Goal: Task Accomplishment & Management: Manage account settings

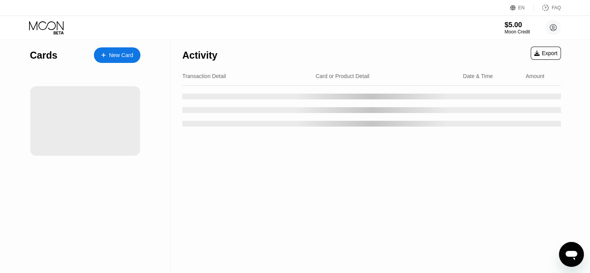
click at [572, 248] on icon "Mesajlaşma penceresini aç" at bounding box center [571, 254] width 14 height 14
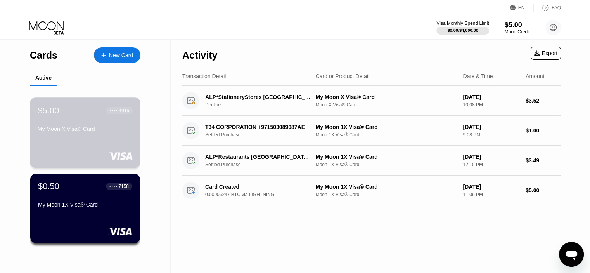
click at [72, 129] on div "My Moon X Visa® Card" at bounding box center [85, 129] width 95 height 6
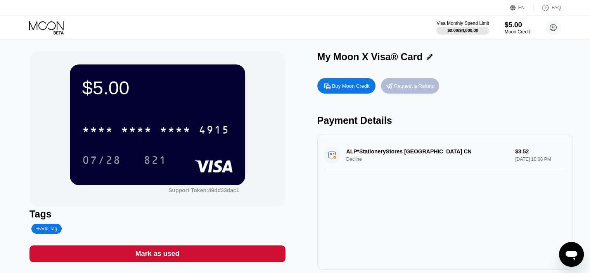
click at [416, 84] on div "Request a Refund" at bounding box center [414, 86] width 41 height 7
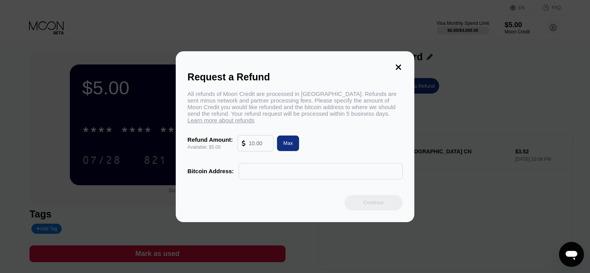
click at [284, 145] on div "Max" at bounding box center [288, 143] width 10 height 7
type input "5.00"
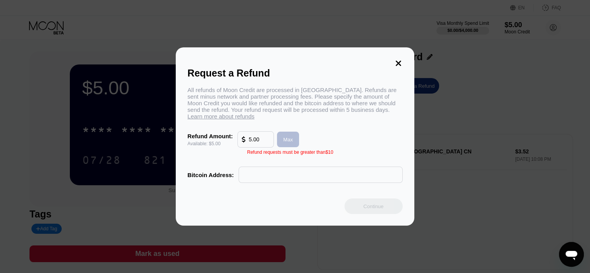
click at [289, 141] on div "Max" at bounding box center [288, 139] width 10 height 7
click at [456, 104] on div "Request a Refund All refunds of Moon Credit are processed in [GEOGRAPHIC_DATA].…" at bounding box center [295, 136] width 590 height 178
click at [402, 59] on icon at bounding box center [398, 63] width 9 height 9
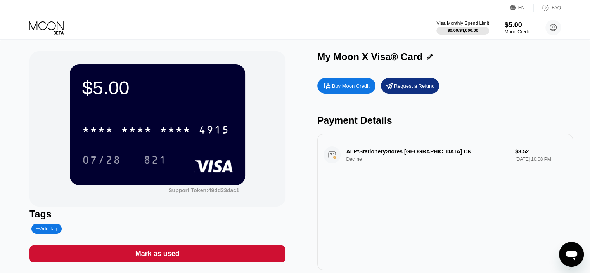
click at [166, 130] on div "* * * *" at bounding box center [175, 130] width 31 height 12
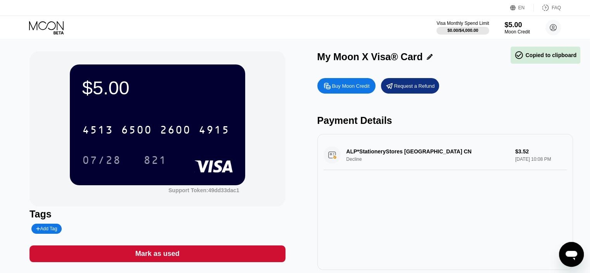
click at [577, 252] on icon "Mesajlaşma penceresini aç" at bounding box center [571, 254] width 14 height 14
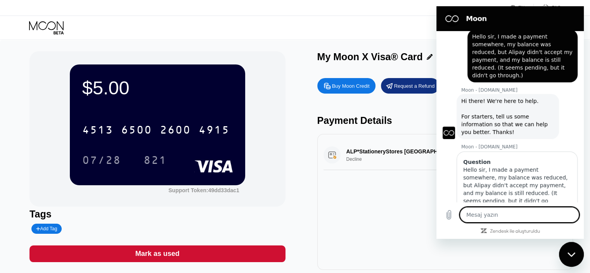
scroll to position [404, 0]
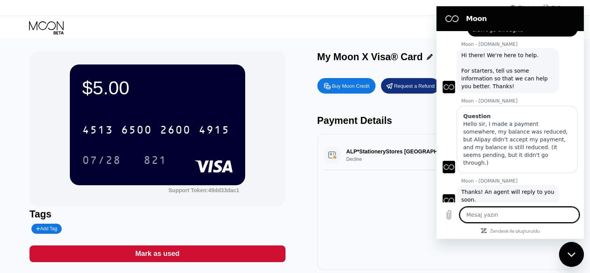
click at [574, 252] on icon "Mesajlaşma penceresini kapat" at bounding box center [571, 254] width 8 height 5
type textarea "x"
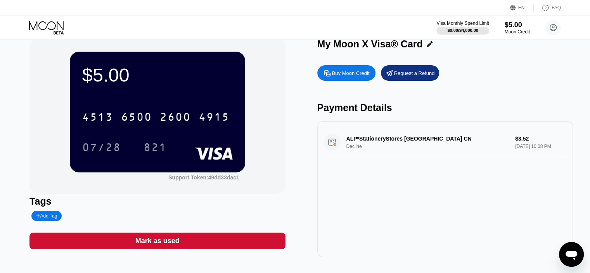
scroll to position [0, 0]
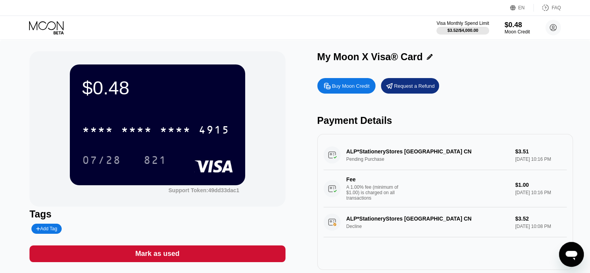
click at [568, 250] on icon "Mesajlaşma penceresini aç" at bounding box center [571, 254] width 14 height 14
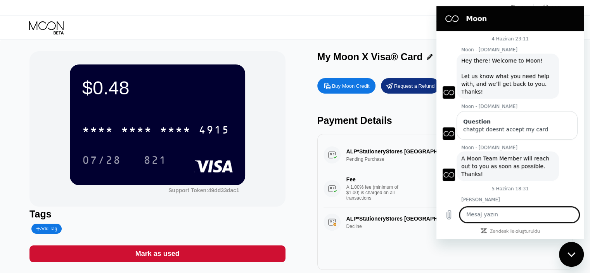
scroll to position [404, 0]
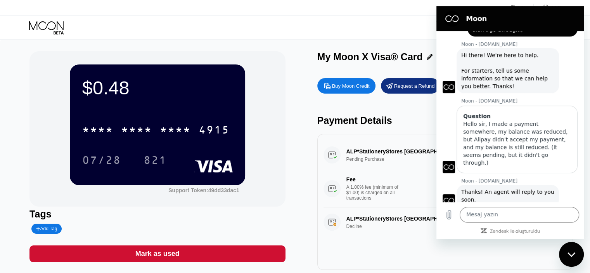
click at [569, 249] on div "Mesajlaşma penceresini kapat" at bounding box center [571, 253] width 23 height 23
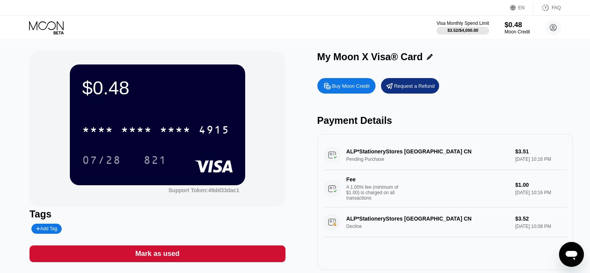
click at [387, 200] on div "A 1.00% fee (minimum of $1.00) is charged on all transactions" at bounding box center [375, 192] width 58 height 16
click at [382, 194] on div "A 1.00% fee (minimum of $1.00) is charged on all transactions" at bounding box center [375, 192] width 58 height 16
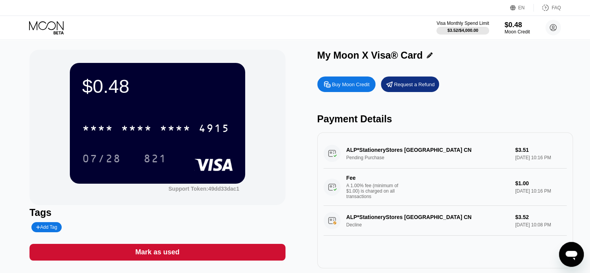
scroll to position [0, 0]
